Goal: Transaction & Acquisition: Book appointment/travel/reservation

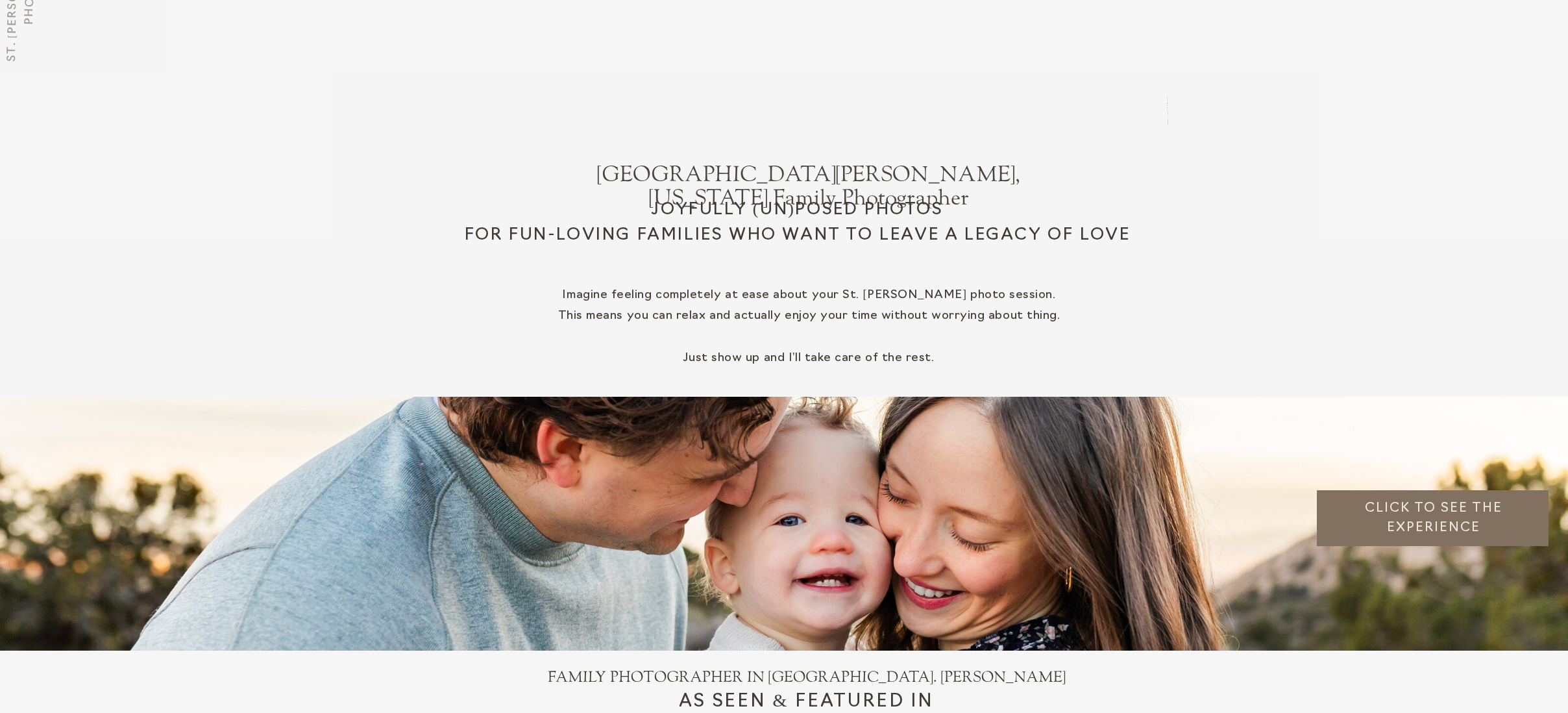
scroll to position [617, 0]
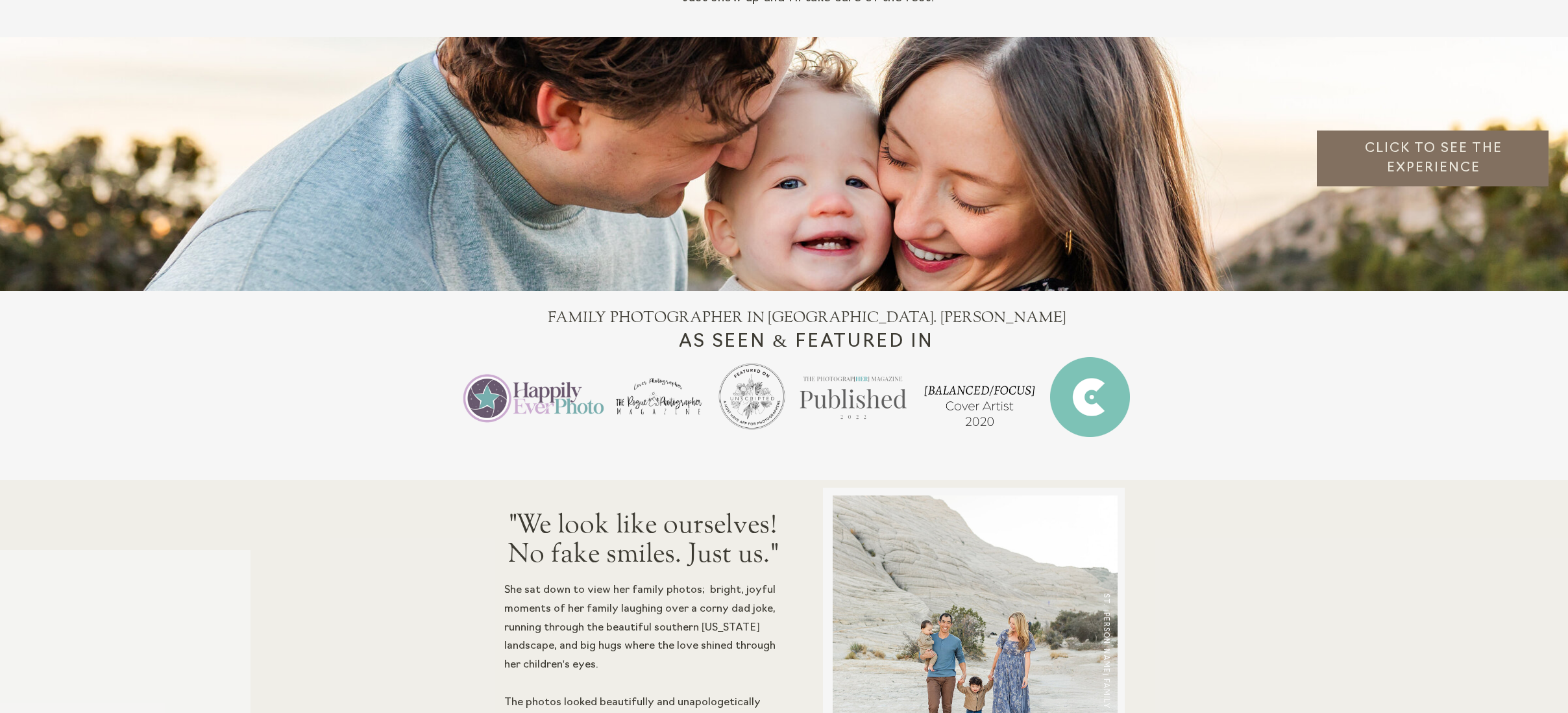
click at [1390, 149] on h3 "Click to see the experience" at bounding box center [1433, 161] width 223 height 44
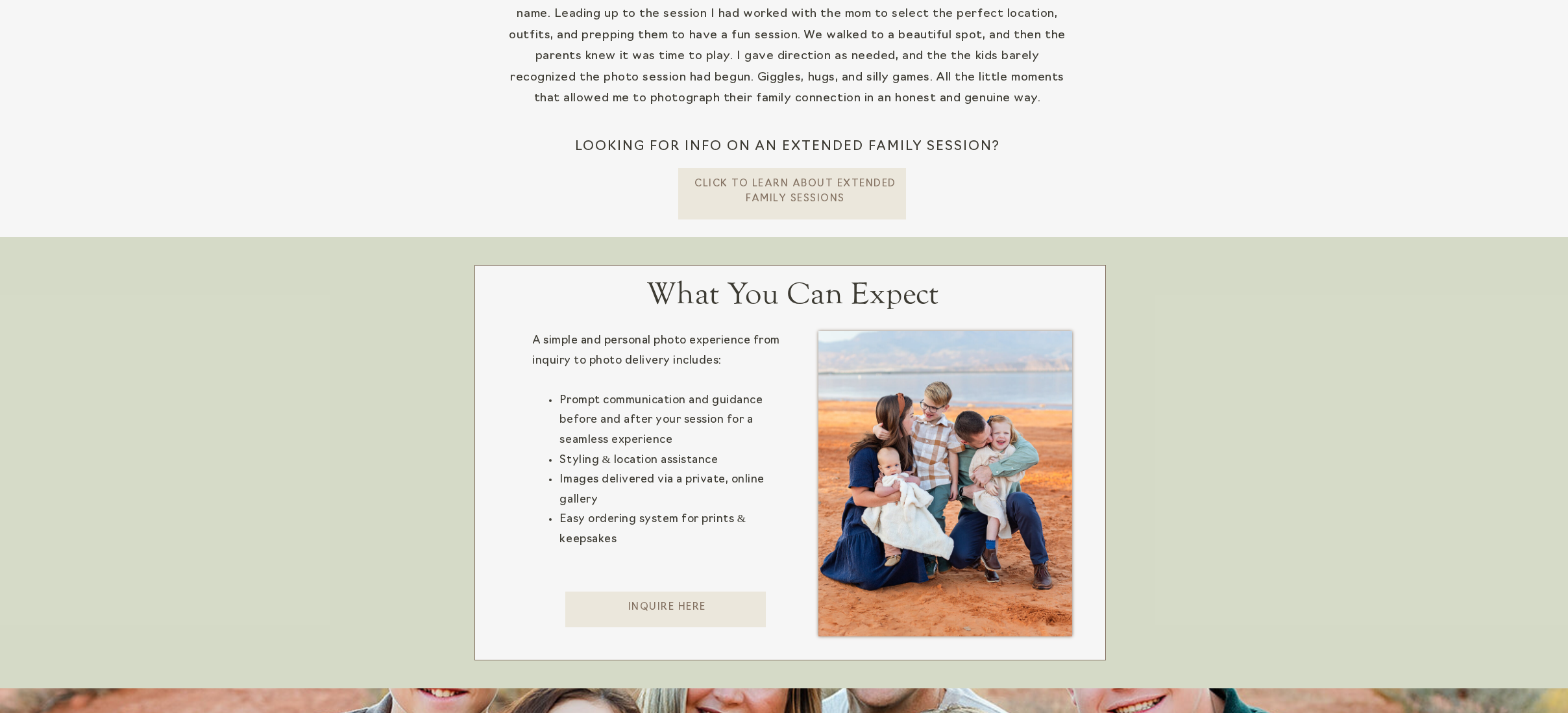
scroll to position [636, 0]
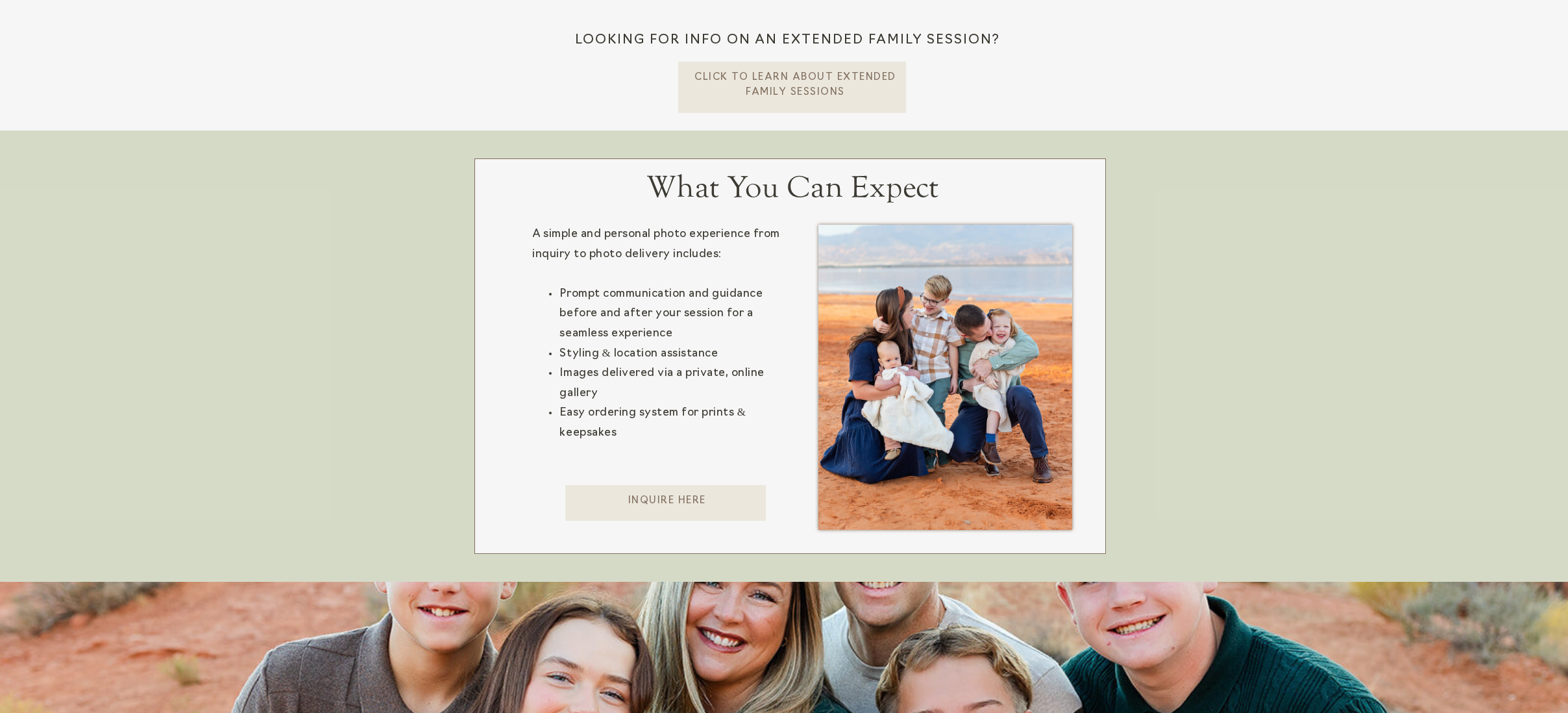
click at [690, 500] on p "Inquire here" at bounding box center [667, 508] width 203 height 27
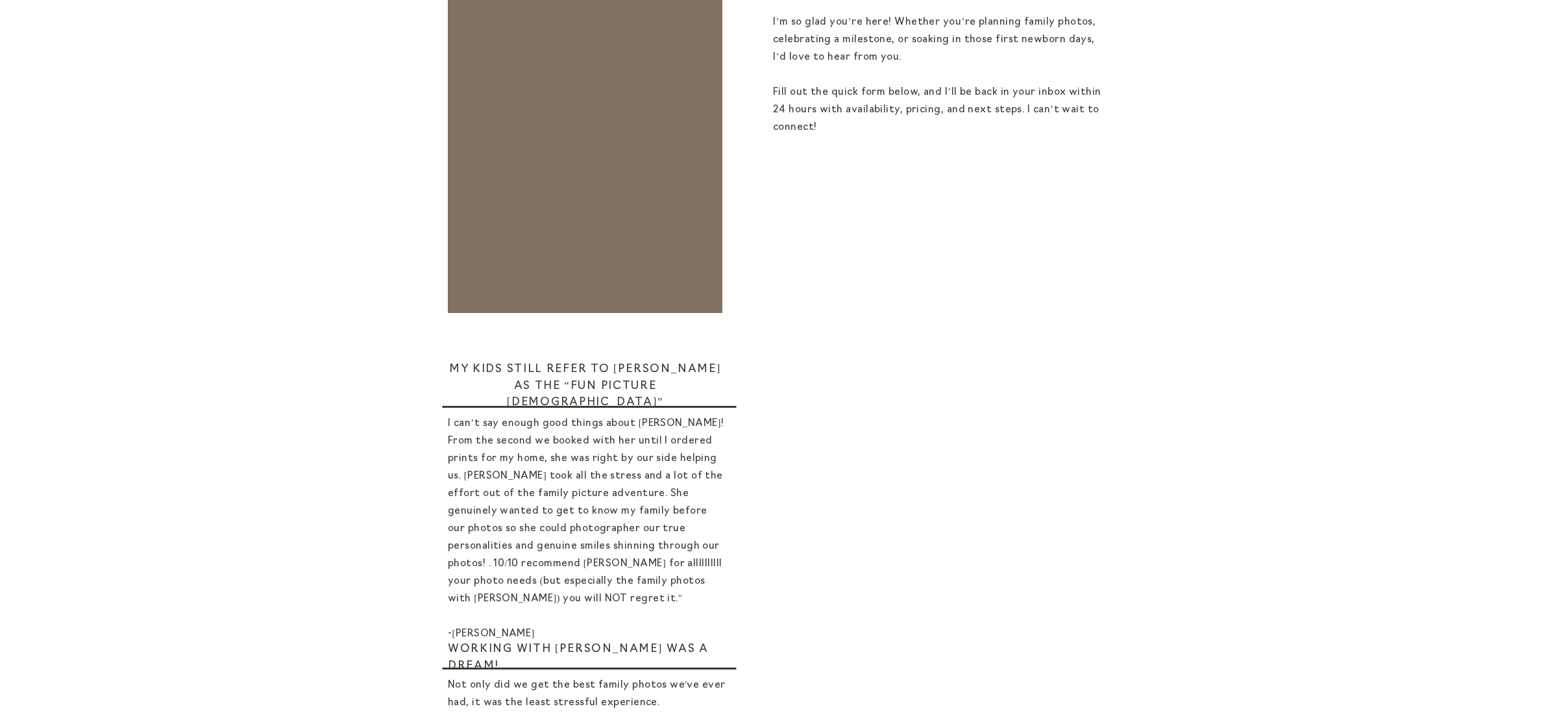
scroll to position [433, 0]
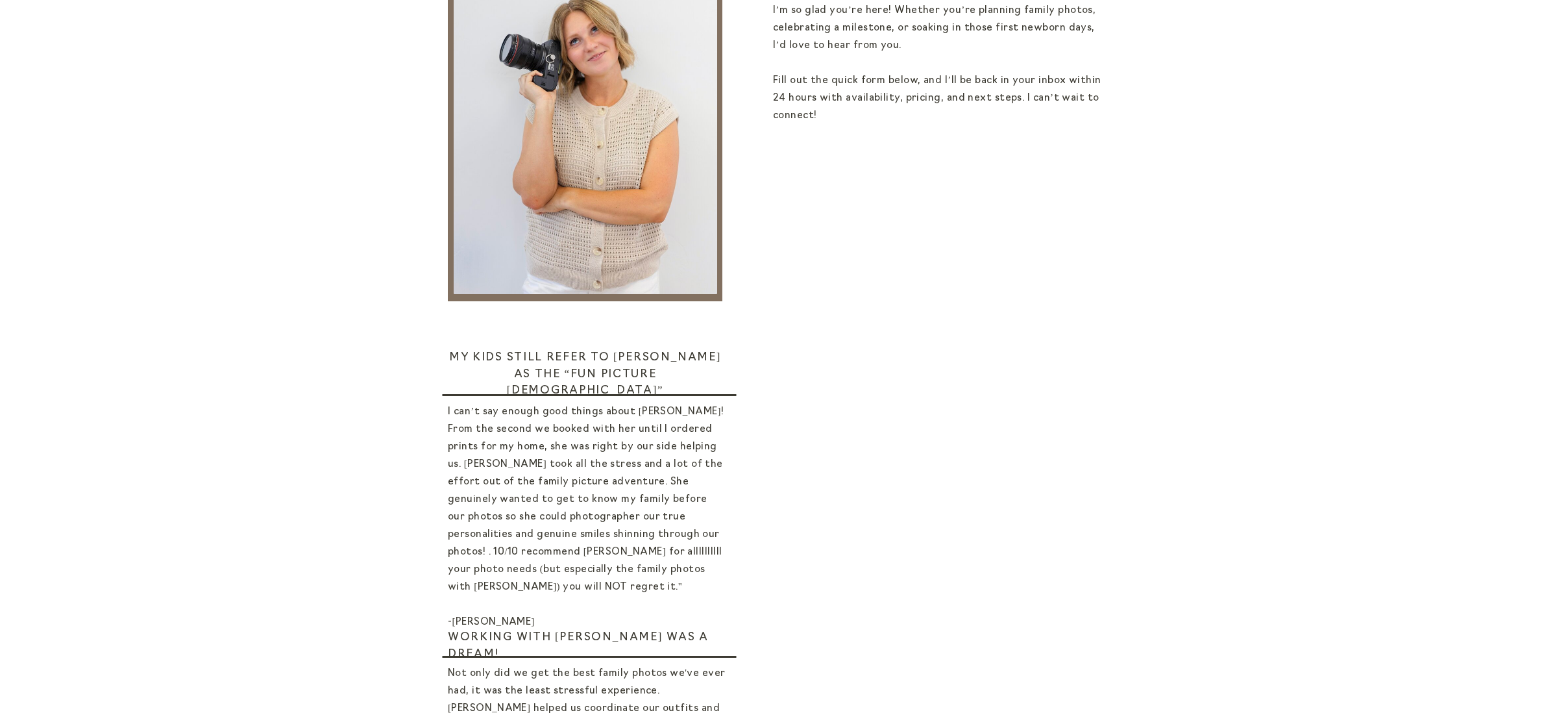
click at [670, 459] on p "I can’t say enough good things about Sadie! From the second we booked with her …" at bounding box center [587, 512] width 278 height 219
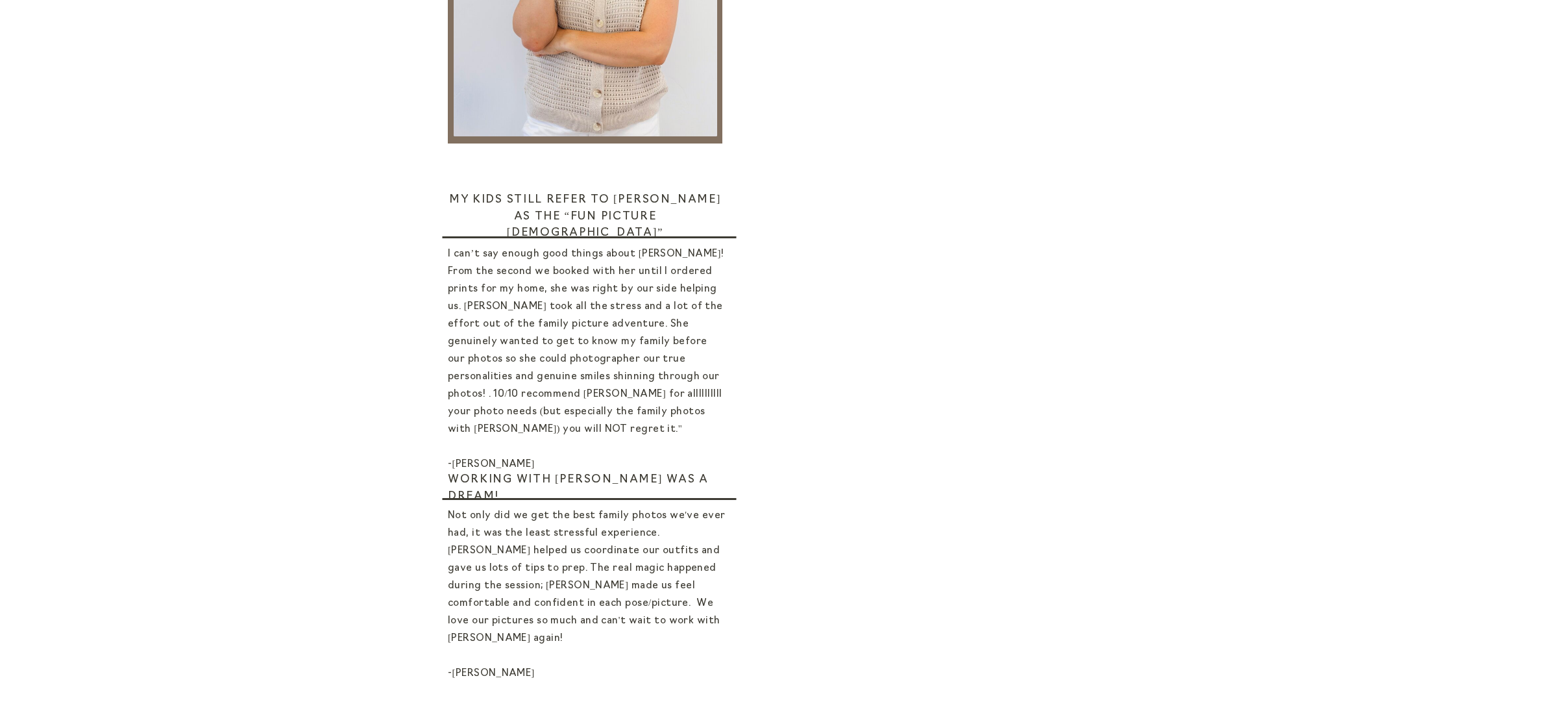
scroll to position [639, 0]
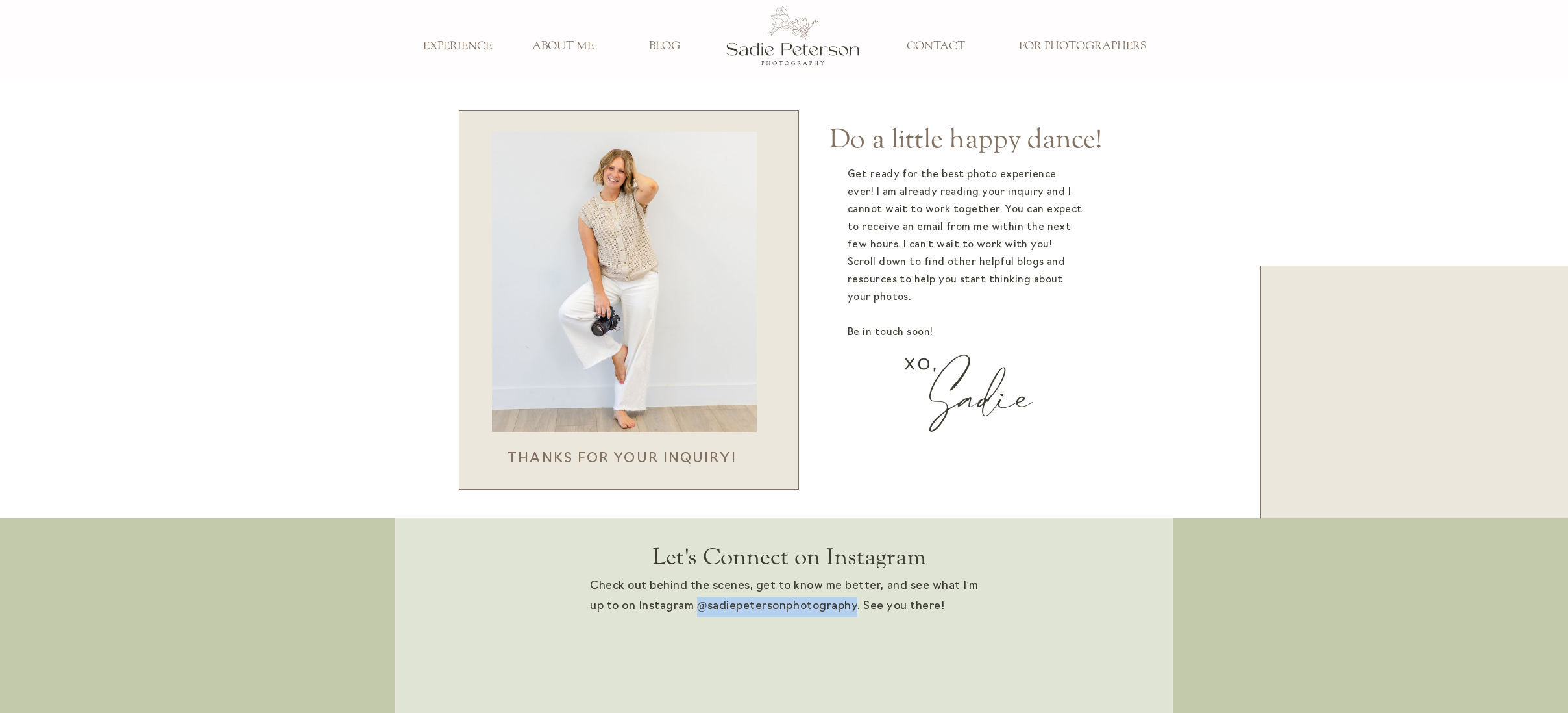
drag, startPoint x: 857, startPoint y: 608, endPoint x: 699, endPoint y: 602, distance: 158.1
click at [699, 602] on p "Check out behind the scenes, get to know me better, and see what I'm up to on I…" at bounding box center [784, 598] width 389 height 42
copy p "@sadiepetersonphotography"
